Goal: Information Seeking & Learning: Learn about a topic

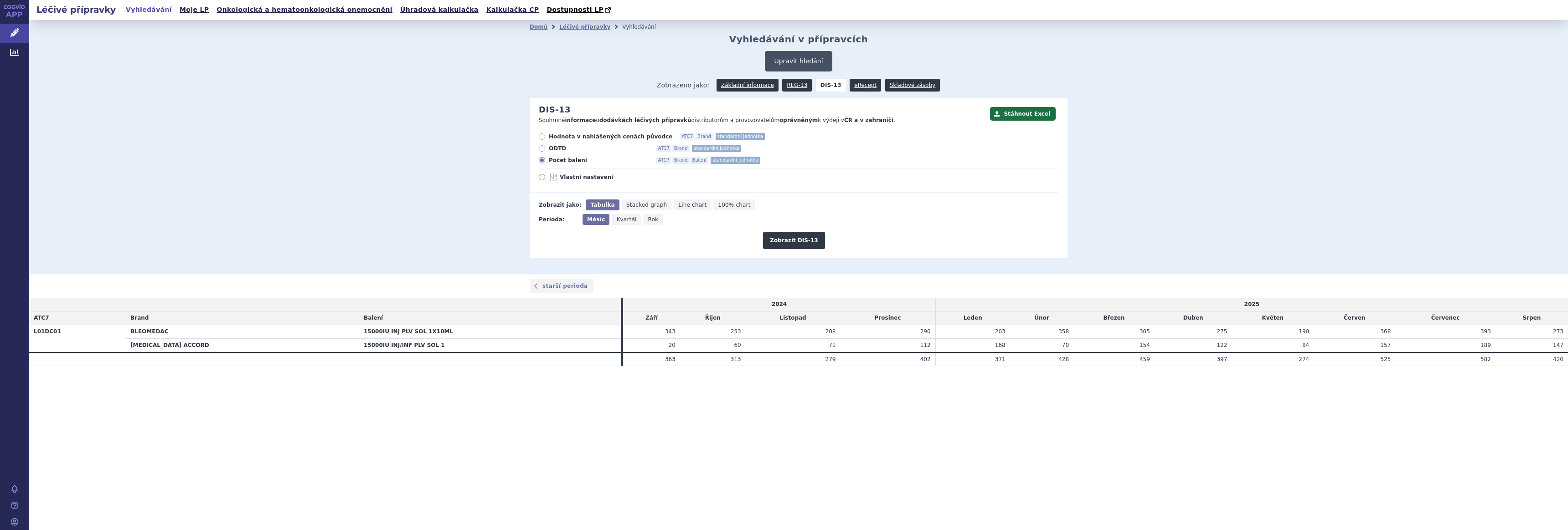
click at [800, 61] on button "Upravit hledání" at bounding box center [798, 61] width 67 height 20
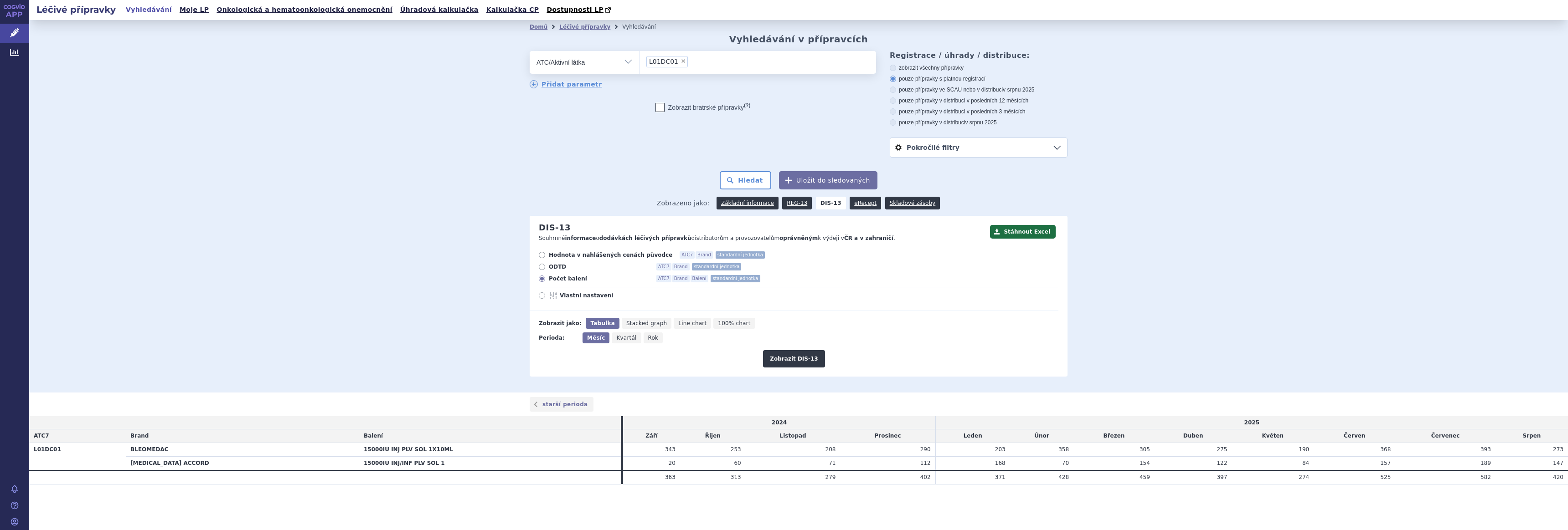
click at [680, 60] on span "×" at bounding box center [683, 61] width 6 height 6
click at [639, 60] on select "L01DC01" at bounding box center [639, 62] width 1 height 23
select select
type input "usteki"
select select "L04AC05"
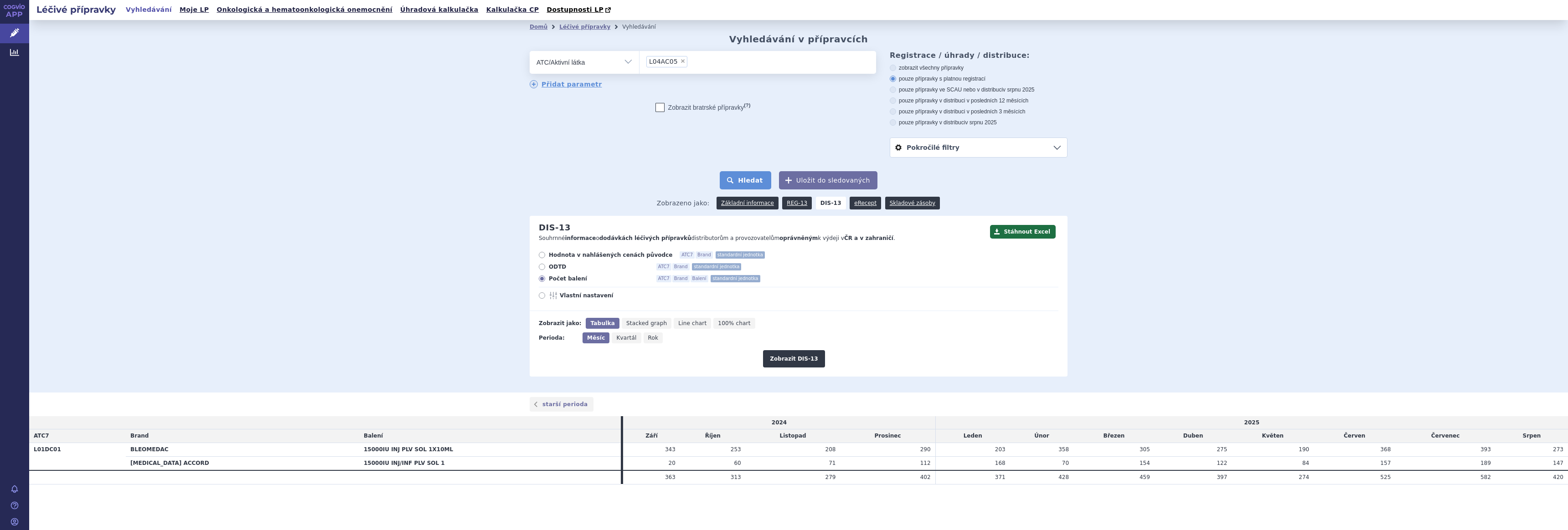
click at [750, 181] on button "Hledat" at bounding box center [745, 180] width 51 height 18
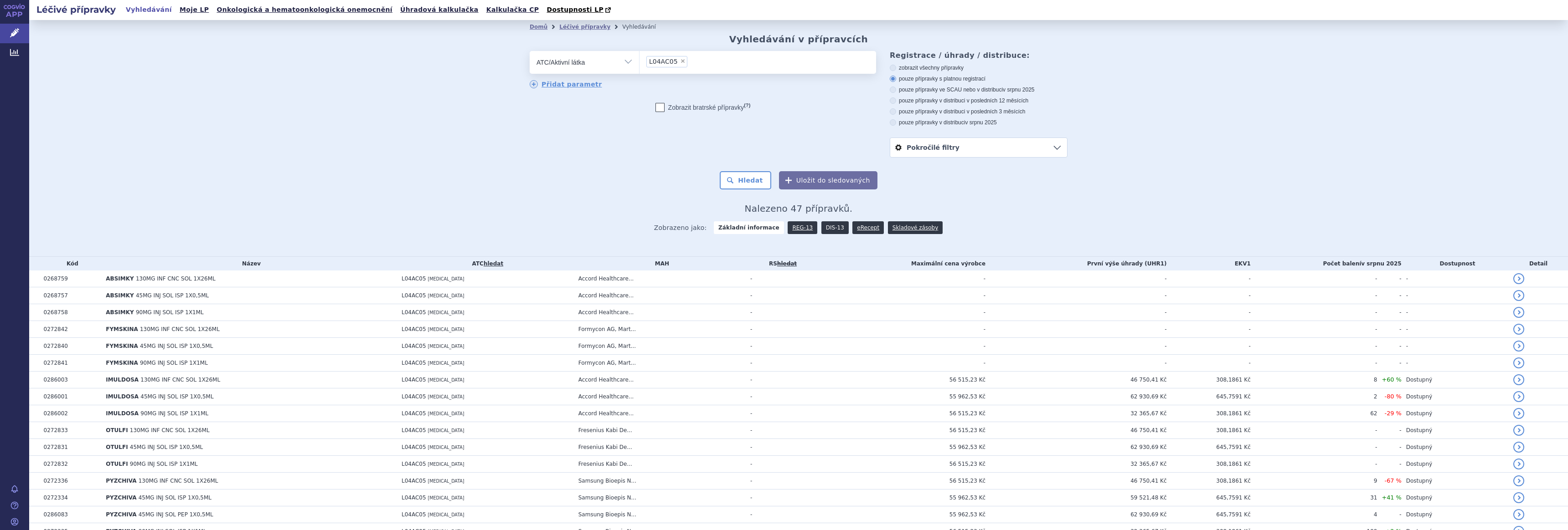
click at [828, 228] on link "DIS-13" at bounding box center [835, 228] width 27 height 13
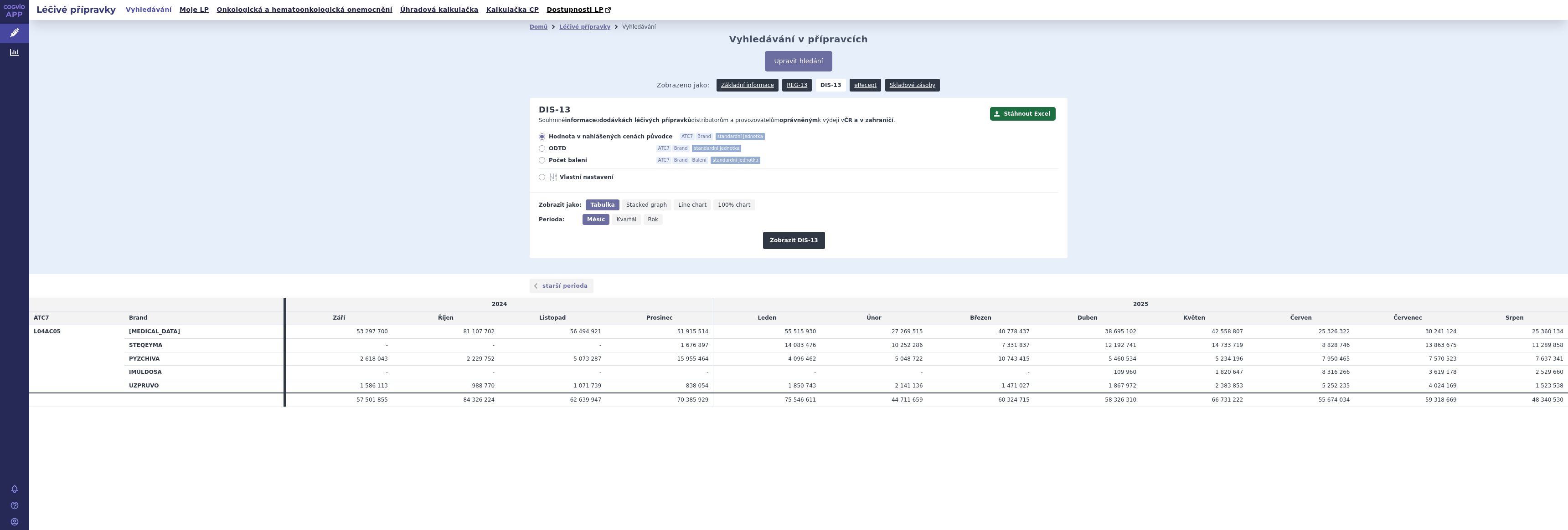
click at [561, 162] on span "Počet balení" at bounding box center [599, 160] width 100 height 7
click at [546, 162] on input "Počet balení ATC7 Brand Balení standardní jednotka" at bounding box center [543, 162] width 6 height 6
radio input "true"
